Goal: Information Seeking & Learning: Learn about a topic

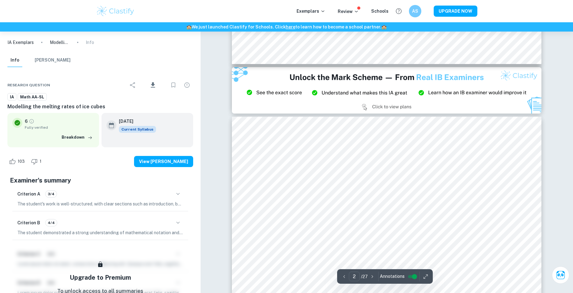
type input "3"
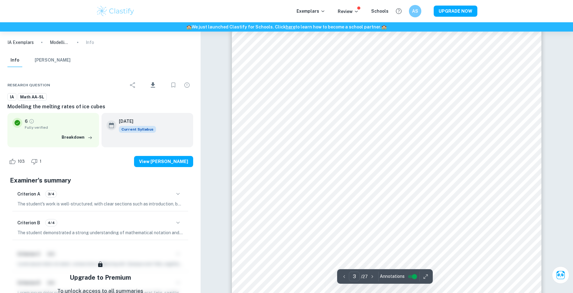
scroll to position [1083, 0]
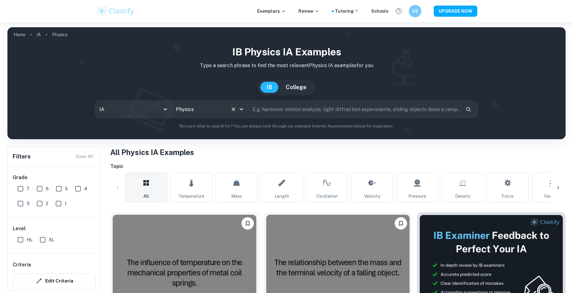
click at [197, 109] on input "Physics" at bounding box center [201, 109] width 54 height 12
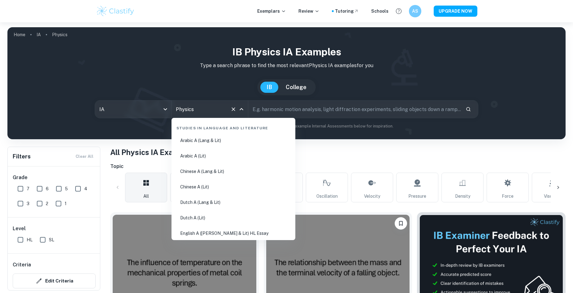
scroll to position [935, 0]
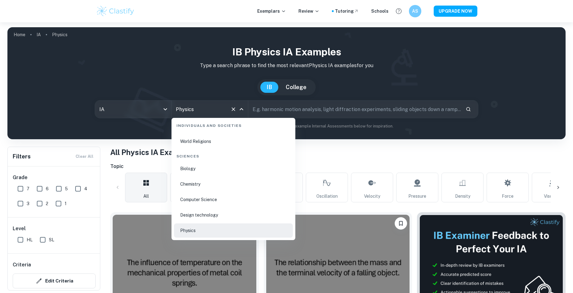
click at [220, 112] on input "Physics" at bounding box center [201, 109] width 54 height 12
drag, startPoint x: 209, startPoint y: 112, endPoint x: 162, endPoint y: 120, distance: 48.1
click at [162, 120] on div "IB Physics IA examples Type a search phrase to find the most relevant Physics I…" at bounding box center [286, 87] width 548 height 85
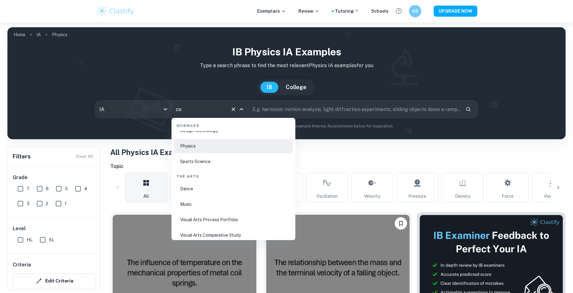
scroll to position [0, 0]
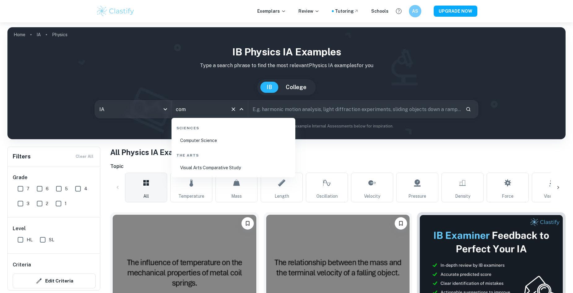
click at [231, 139] on li "Computer Science" at bounding box center [233, 140] width 119 height 14
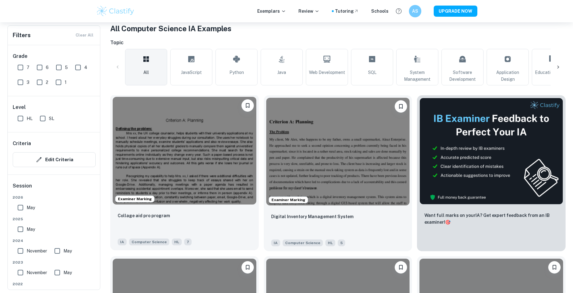
scroll to position [278, 0]
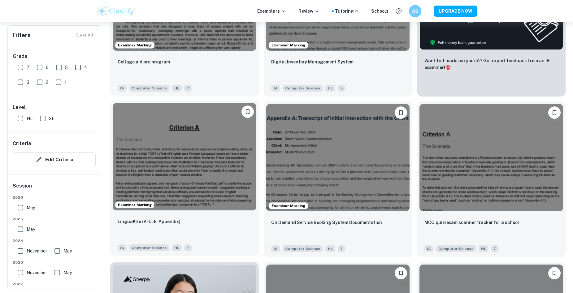
type input "Computer Science"
click at [202, 145] on img at bounding box center [185, 157] width 144 height 108
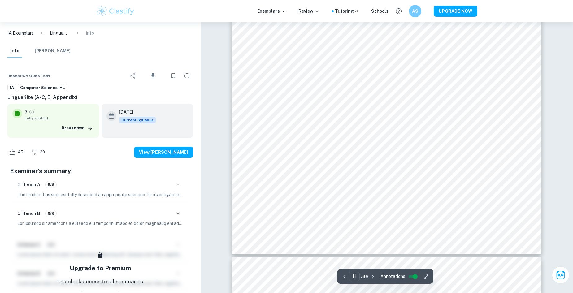
scroll to position [4580, 0]
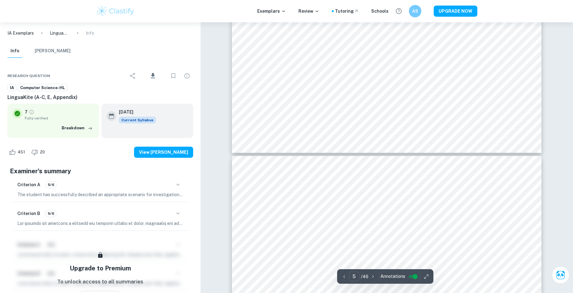
type input "4"
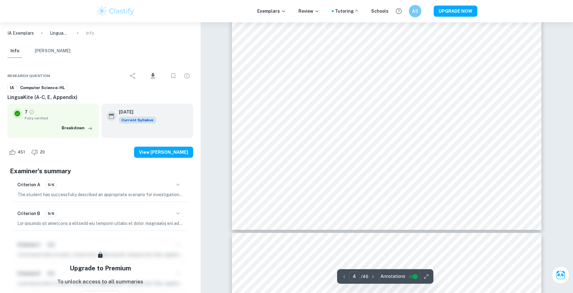
scroll to position [1578, 0]
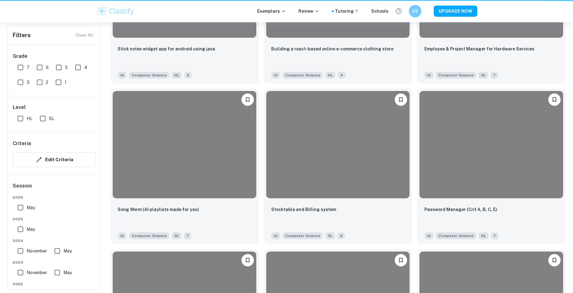
scroll to position [278, 0]
